Goal: Task Accomplishment & Management: Manage account settings

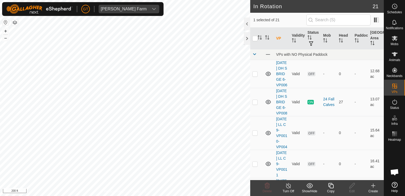
click at [331, 185] on icon at bounding box center [330, 185] width 5 height 5
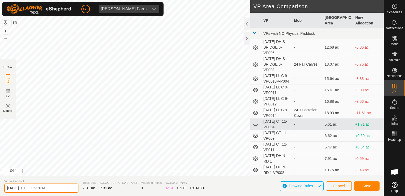
click at [63, 190] on input "[DATE] CT 11-VP014" at bounding box center [41, 187] width 74 height 9
type input "[DATE] CT 11-VP015"
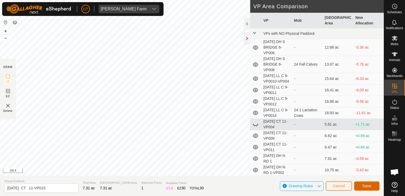
click at [367, 188] on button "Save" at bounding box center [366, 185] width 25 height 9
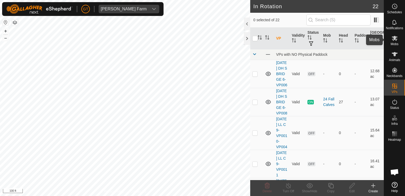
click at [396, 37] on icon at bounding box center [395, 38] width 6 height 5
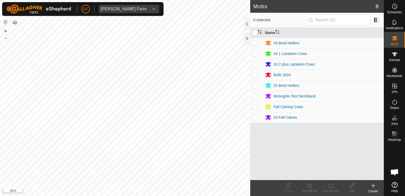
click at [254, 84] on p-checkbox at bounding box center [254, 85] width 5 height 4
checkbox input "true"
click at [329, 183] on icon at bounding box center [331, 185] width 7 height 6
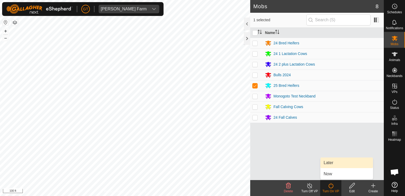
click at [332, 164] on link "Later" at bounding box center [346, 162] width 52 height 11
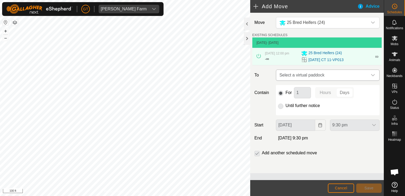
click at [373, 75] on icon "dropdown trigger" at bounding box center [373, 75] width 4 height 4
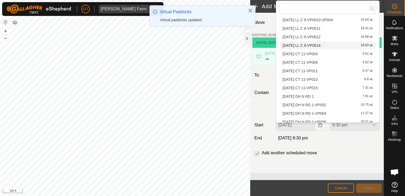
scroll to position [53, 0]
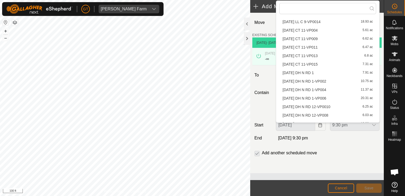
click at [331, 62] on li "[DATE] CT 11-VP015 7.31 ac" at bounding box center [327, 64] width 97 height 8
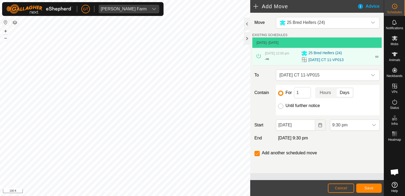
click at [282, 106] on input "Until further notice" at bounding box center [280, 105] width 5 height 5
radio input "true"
checkbox input "false"
click at [320, 127] on icon "Choose Date" at bounding box center [319, 125] width 3 height 4
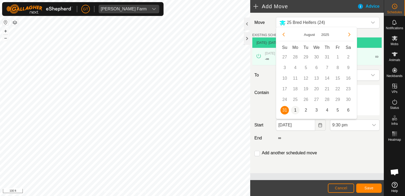
click at [296, 111] on span "1" at bounding box center [295, 110] width 8 height 8
type input "[DATE]"
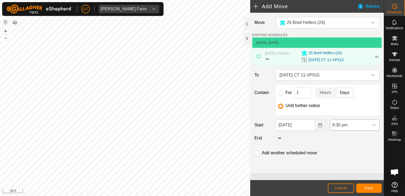
click at [376, 123] on icon "dropdown trigger" at bounding box center [374, 125] width 4 height 4
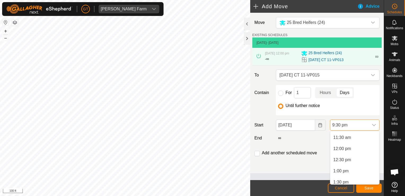
scroll to position [242, 0]
click at [351, 162] on li "12:00 pm" at bounding box center [354, 161] width 49 height 11
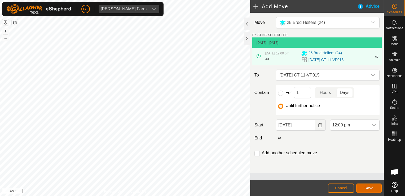
click at [373, 190] on button "Save" at bounding box center [368, 187] width 25 height 9
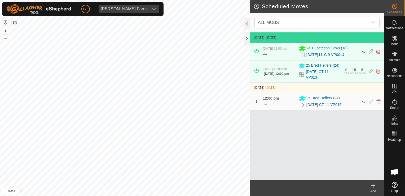
click at [190, 0] on html "[PERSON_NAME] Farm Schedules Notifications Mobs Animals Neckbands VPs Status In…" at bounding box center [202, 98] width 405 height 196
click at [252, 93] on div "Scheduled Moves ALL MOBS [DATE] - [DATE] [DATE] 12:00 pm - ∞ 24 1 Lactation Cow…" at bounding box center [192, 98] width 384 height 196
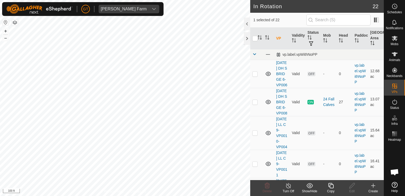
click at [330, 185] on icon at bounding box center [331, 185] width 7 height 6
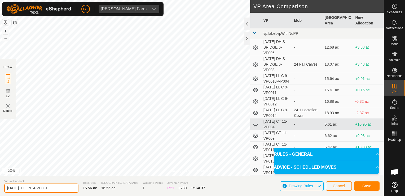
click at [61, 191] on input "[DATE] EL N 4-VP001" at bounding box center [41, 187] width 74 height 9
type input "[DATE] EL N 4-VP002"
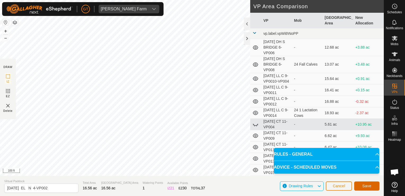
click at [362, 186] on button "Save" at bounding box center [366, 185] width 25 height 9
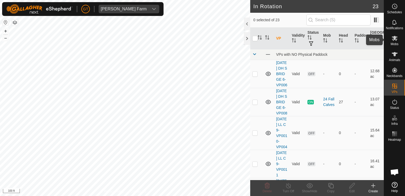
click at [396, 37] on icon at bounding box center [395, 38] width 6 height 5
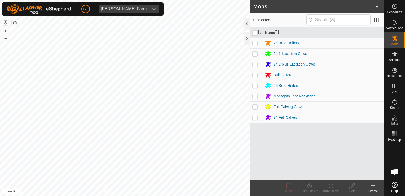
click at [253, 41] on p-checkbox at bounding box center [254, 43] width 5 height 4
checkbox input "true"
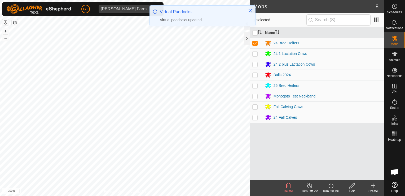
click at [328, 185] on icon at bounding box center [331, 185] width 7 height 6
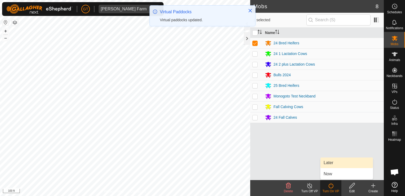
click at [332, 162] on link "Later" at bounding box center [346, 162] width 52 height 11
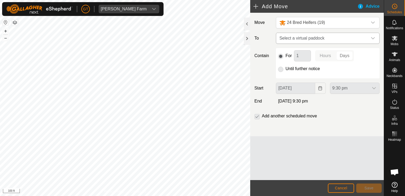
click at [372, 38] on icon "dropdown trigger" at bounding box center [373, 38] width 4 height 4
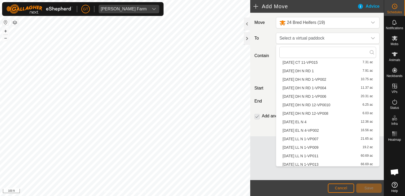
scroll to position [101, 0]
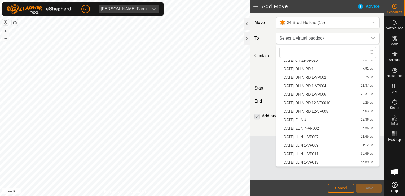
click at [336, 130] on li "[DATE] EL N 4-VP002 16.56 ac" at bounding box center [327, 128] width 97 height 8
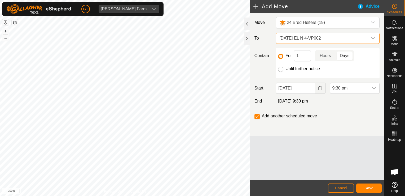
click at [282, 68] on input "Until further notice" at bounding box center [280, 69] width 5 height 5
radio input "true"
checkbox input "false"
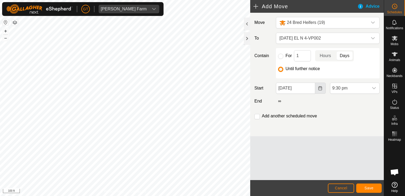
click at [321, 86] on icon "Choose Date" at bounding box center [319, 88] width 3 height 4
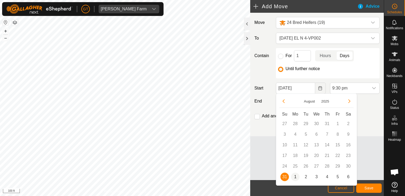
click at [294, 178] on span "1" at bounding box center [295, 176] width 8 height 8
type input "[DATE]"
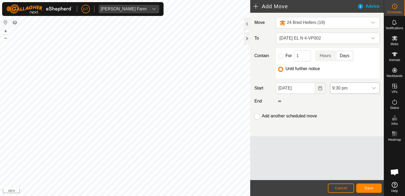
click at [374, 87] on icon "dropdown trigger" at bounding box center [374, 88] width 4 height 4
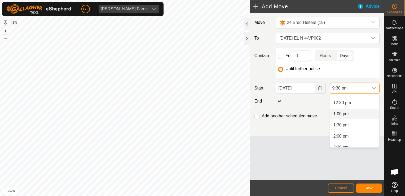
scroll to position [249, 0]
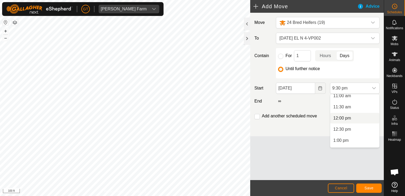
click at [353, 120] on li "12:00 pm" at bounding box center [354, 118] width 49 height 11
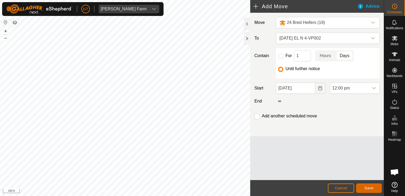
click at [360, 185] on button "Save" at bounding box center [368, 187] width 25 height 9
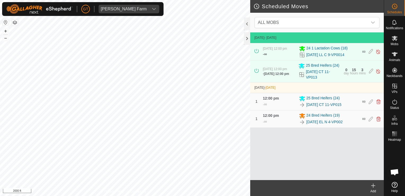
click at [0, 122] on html "[PERSON_NAME] Farm Schedules Notifications Mobs Animals Neckbands VPs Status In…" at bounding box center [202, 98] width 405 height 196
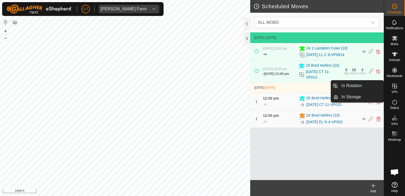
click at [396, 86] on icon at bounding box center [394, 86] width 5 height 5
click at [376, 86] on link "In Rotation" at bounding box center [360, 85] width 45 height 11
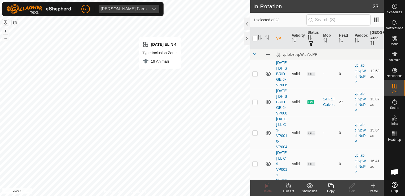
checkbox input "false"
checkbox input "true"
checkbox input "false"
checkbox input "true"
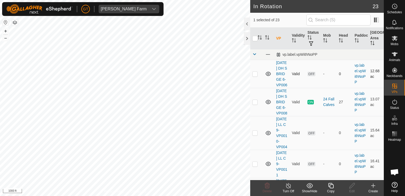
checkbox input "false"
checkbox input "true"
checkbox input "false"
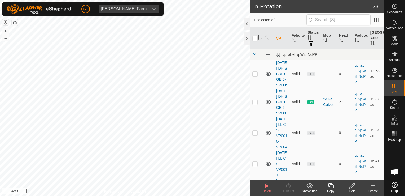
click at [268, 186] on icon at bounding box center [267, 185] width 6 height 6
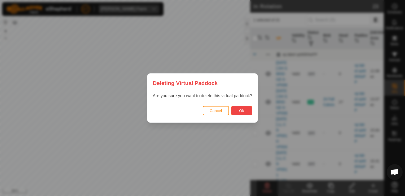
click at [242, 111] on span "Ok" at bounding box center [241, 110] width 5 height 4
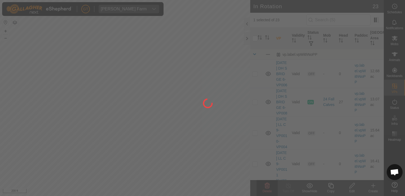
checkbox input "false"
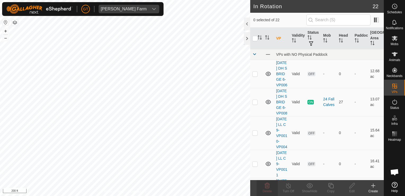
checkbox input "true"
click at [267, 183] on icon at bounding box center [267, 185] width 6 height 6
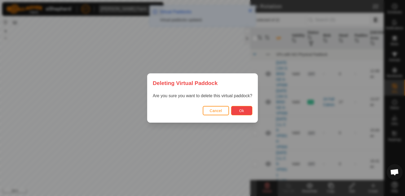
click at [244, 109] on button "Ok" at bounding box center [241, 110] width 21 height 9
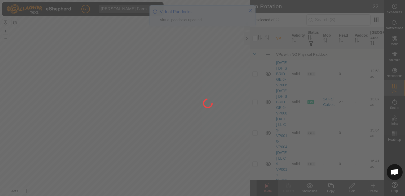
checkbox input "false"
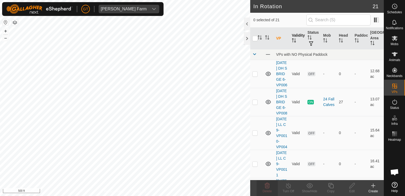
click at [293, 48] on div "In Rotation 21 0 selected of 21 VP Validity Status Mob Head Paddock Grazing Are…" at bounding box center [192, 98] width 384 height 196
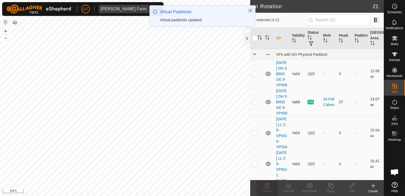
click at [289, 136] on div "In Rotation 21 0 selected of 21 VP Validity Status Mob Head Paddock Grazing Are…" at bounding box center [192, 98] width 384 height 196
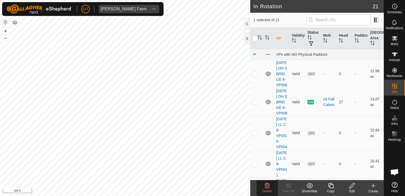
click at [266, 186] on icon at bounding box center [267, 185] width 6 height 6
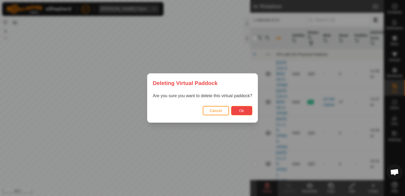
click at [246, 111] on button "Ok" at bounding box center [241, 110] width 21 height 9
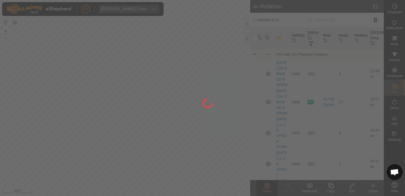
checkbox input "false"
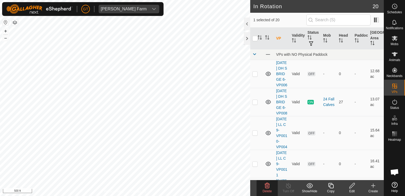
click at [269, 185] on icon at bounding box center [267, 185] width 5 height 5
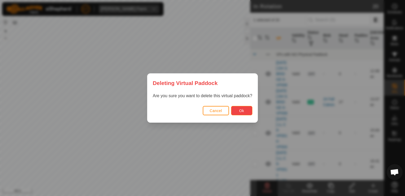
click at [240, 110] on span "Ok" at bounding box center [241, 110] width 5 height 4
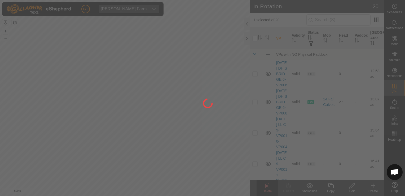
checkbox input "false"
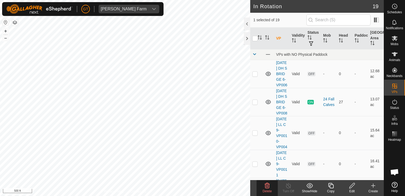
click at [266, 183] on icon at bounding box center [267, 185] width 6 height 6
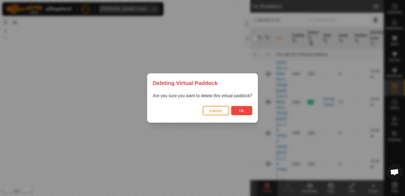
click at [241, 111] on span "Ok" at bounding box center [241, 110] width 5 height 4
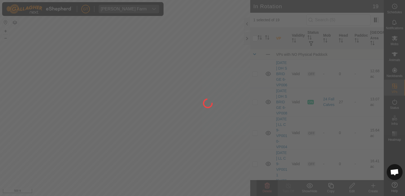
checkbox input "false"
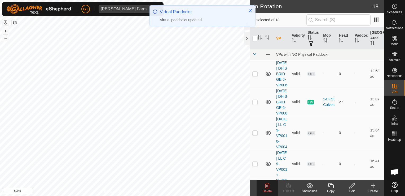
click at [264, 184] on icon at bounding box center [267, 185] width 6 height 6
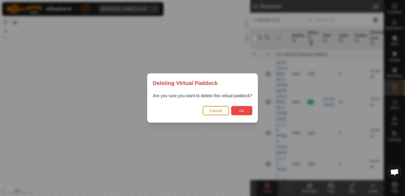
click at [237, 113] on button "Ok" at bounding box center [241, 110] width 21 height 9
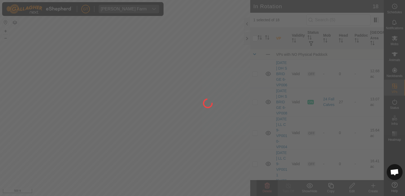
checkbox input "false"
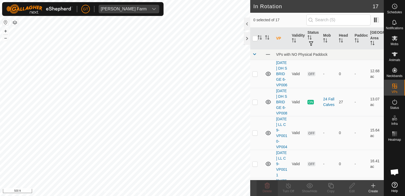
checkbox input "true"
checkbox input "false"
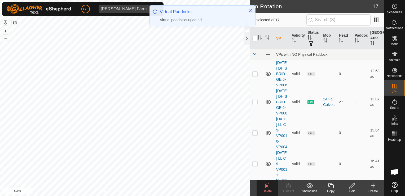
click at [267, 184] on icon at bounding box center [267, 185] width 6 height 6
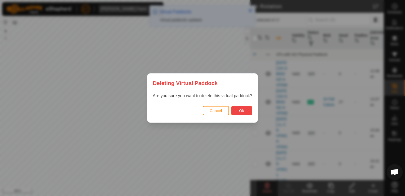
click at [231, 109] on button "Ok" at bounding box center [241, 110] width 21 height 9
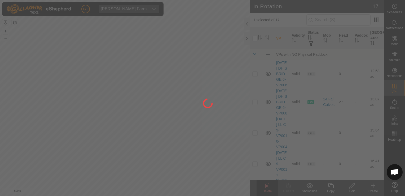
checkbox input "false"
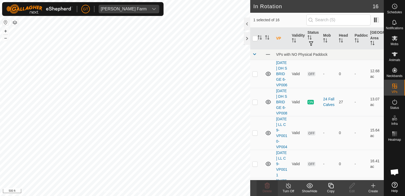
checkbox input "false"
checkbox input "true"
checkbox input "false"
click at [268, 186] on icon at bounding box center [267, 185] width 6 height 6
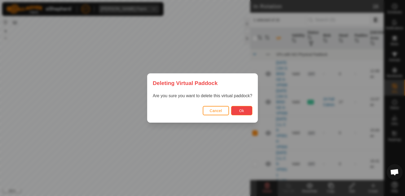
click at [241, 111] on span "Ok" at bounding box center [241, 110] width 5 height 4
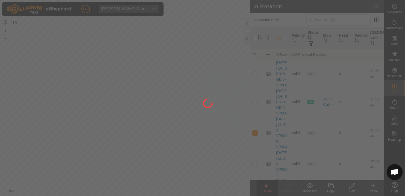
checkbox input "false"
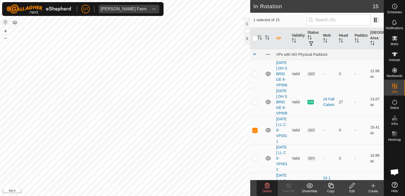
click at [270, 184] on icon at bounding box center [267, 185] width 6 height 6
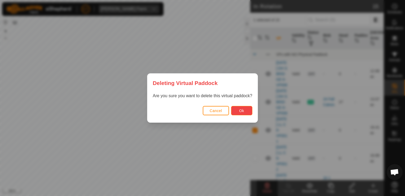
click at [246, 109] on button "Ok" at bounding box center [241, 110] width 21 height 9
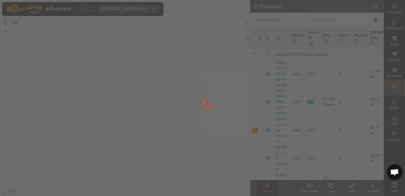
checkbox input "false"
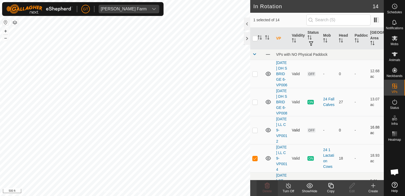
checkbox input "false"
checkbox input "true"
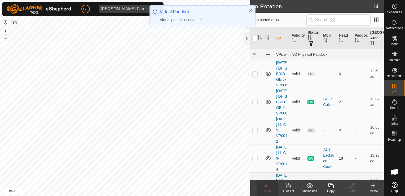
checkbox input "true"
checkbox input "false"
click at [267, 185] on icon at bounding box center [267, 185] width 5 height 5
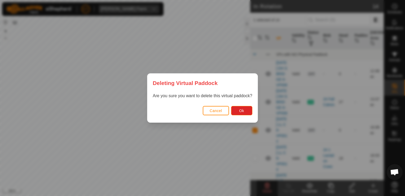
click at [246, 105] on div "Cancel Ok" at bounding box center [202, 113] width 110 height 18
click at [242, 113] on button "Ok" at bounding box center [241, 110] width 21 height 9
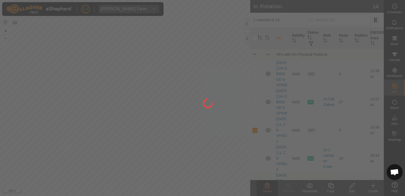
checkbox input "false"
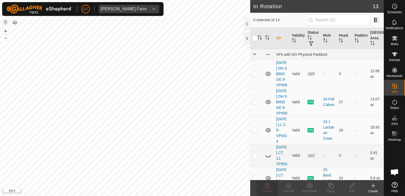
checkbox input "true"
click at [270, 184] on delete-svg-icon at bounding box center [267, 185] width 21 height 6
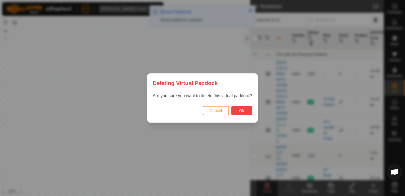
click at [238, 112] on button "Ok" at bounding box center [241, 110] width 21 height 9
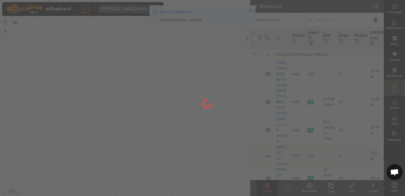
checkbox input "false"
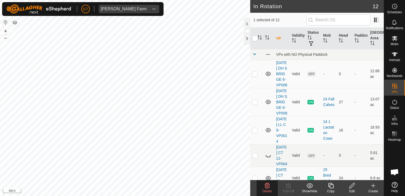
click at [269, 185] on icon at bounding box center [267, 185] width 5 height 5
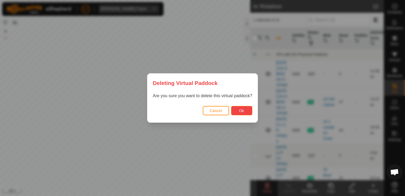
click at [238, 111] on button "Ok" at bounding box center [241, 110] width 21 height 9
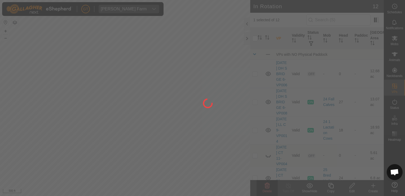
checkbox input "false"
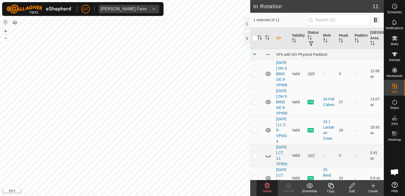
click at [269, 185] on icon at bounding box center [267, 185] width 6 height 6
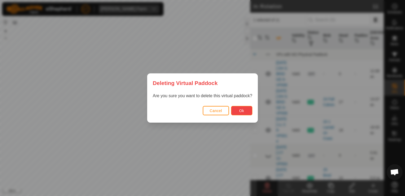
click at [244, 109] on button "Ok" at bounding box center [241, 110] width 21 height 9
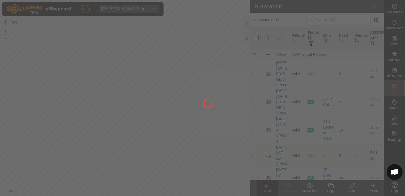
checkbox input "false"
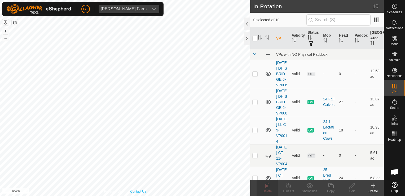
click at [141, 192] on div "Privacy Policy Contact Us 643 4176453782 Fall Calving Cows [DATE] DH N RD 1-VP0…" at bounding box center [125, 98] width 250 height 196
click at [117, 195] on html "[PERSON_NAME] Farm Schedules Notifications Mobs Animals Neckbands VPs Status In…" at bounding box center [202, 98] width 405 height 196
